Goal: Complete application form

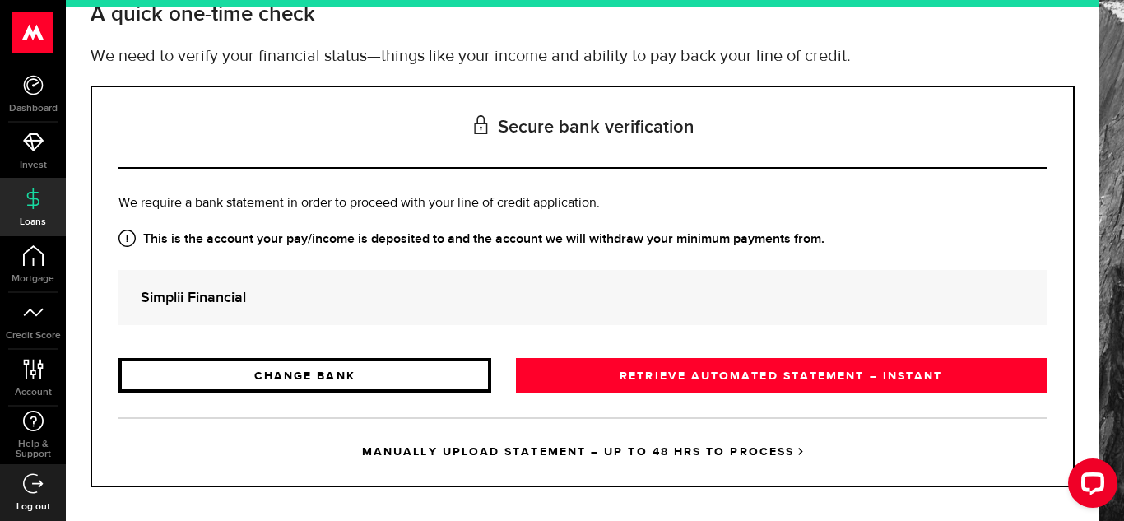
scroll to position [119, 0]
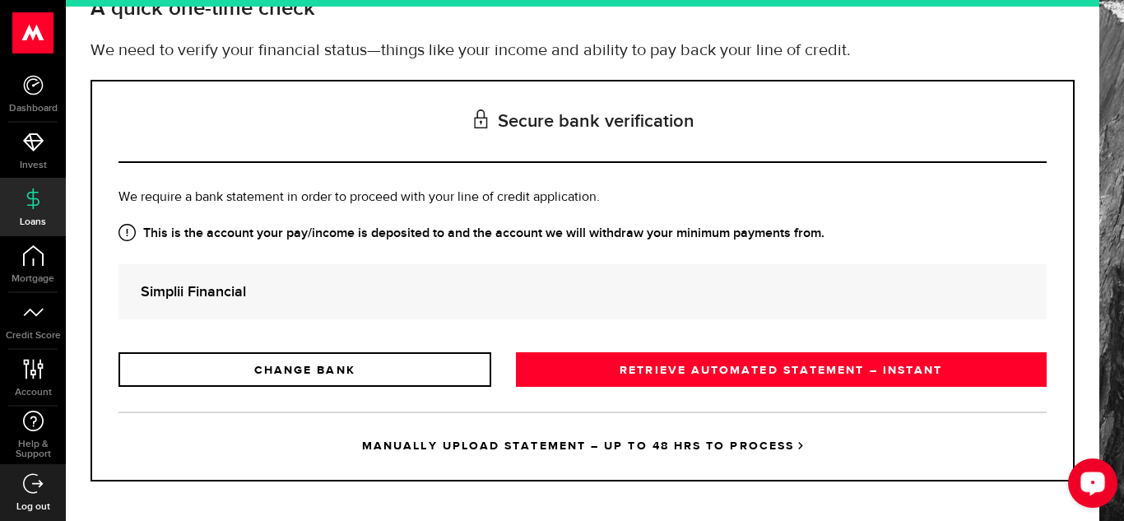
click at [1088, 492] on div "Open LiveChat chat widget" at bounding box center [1093, 482] width 28 height 28
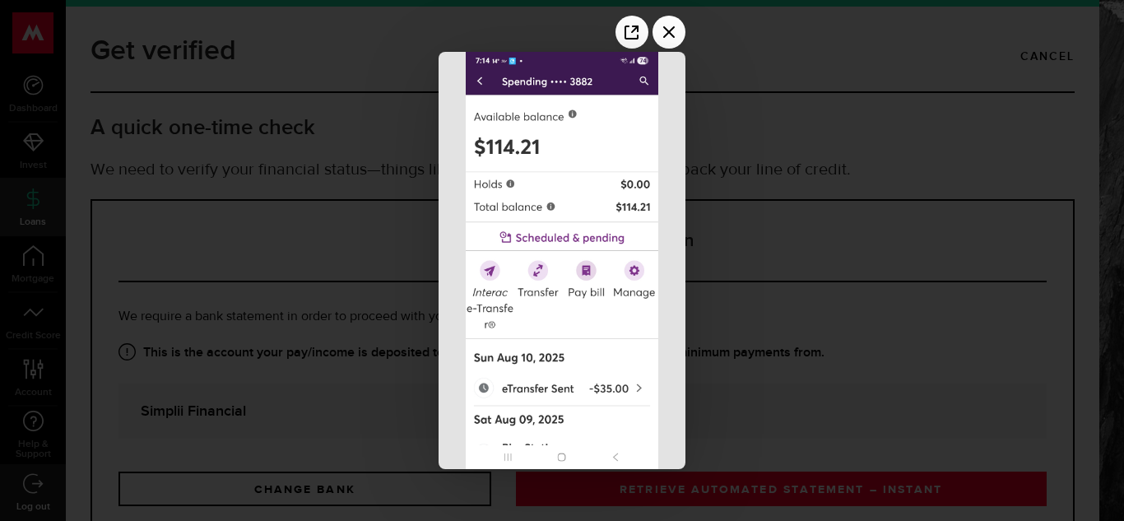
click at [874, 383] on div at bounding box center [562, 260] width 1124 height 521
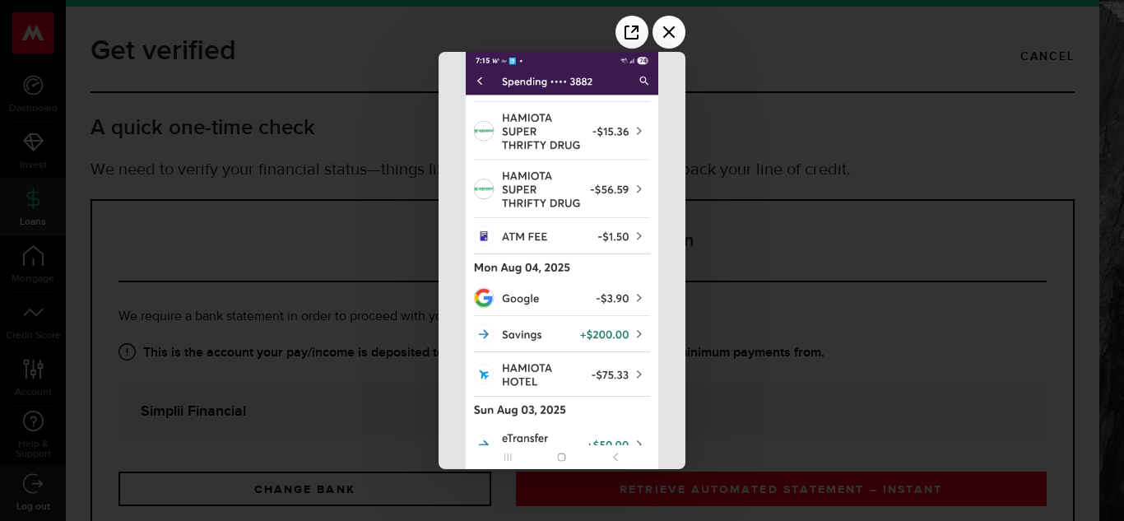
click at [1012, 248] on div at bounding box center [562, 260] width 1124 height 521
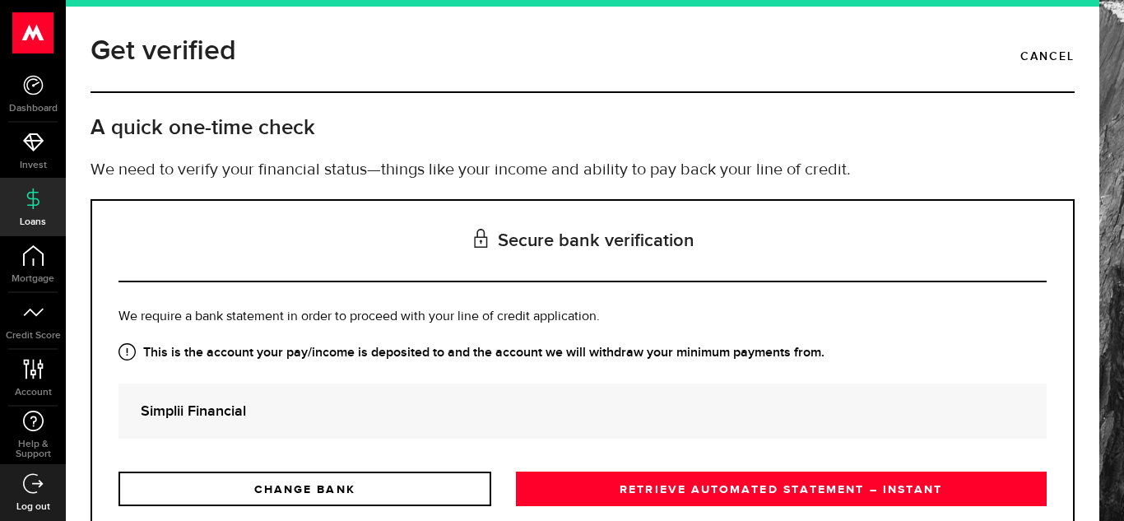
click at [617, 445] on div "Is this the bank account you want us to get your bank statements from? We requi…" at bounding box center [582, 406] width 928 height 199
